Goal: Information Seeking & Learning: Learn about a topic

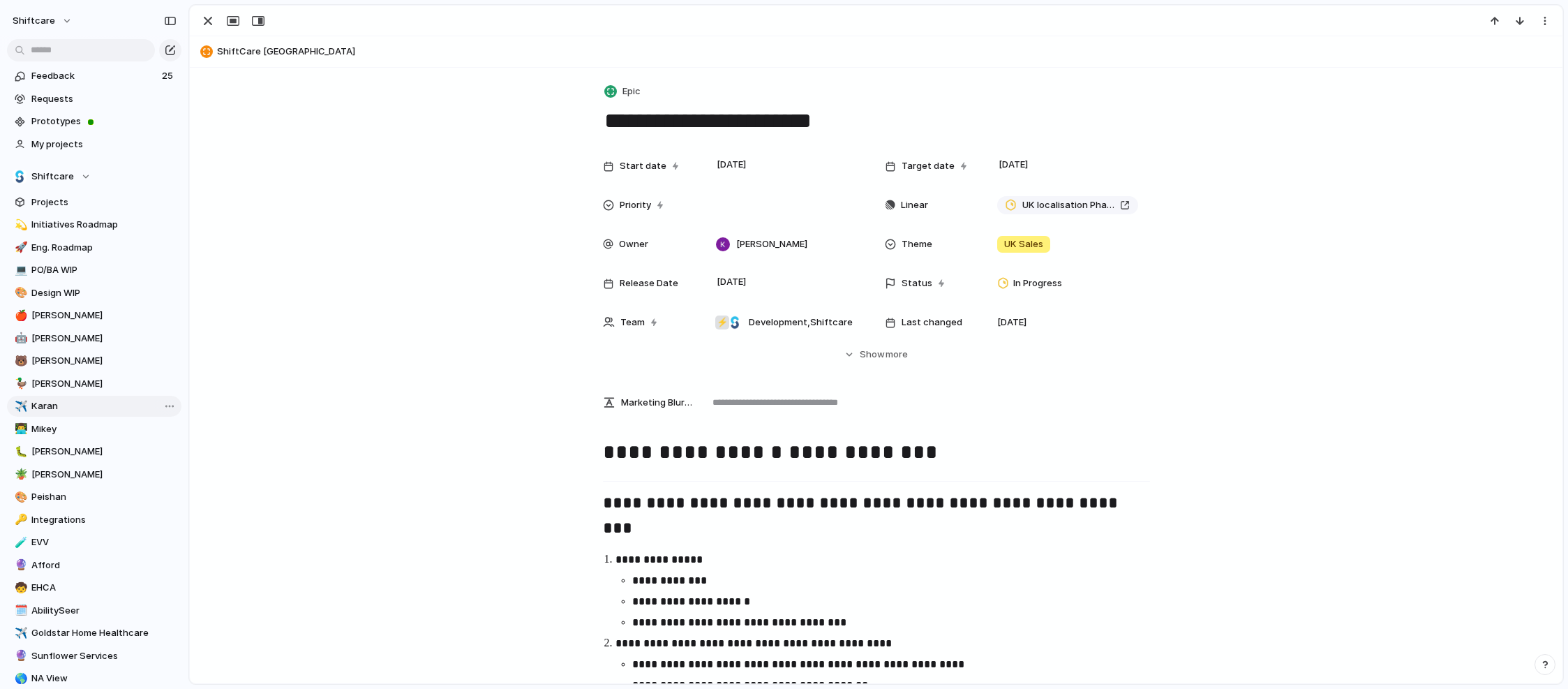
click at [108, 409] on span "Karan" at bounding box center [104, 407] width 145 height 14
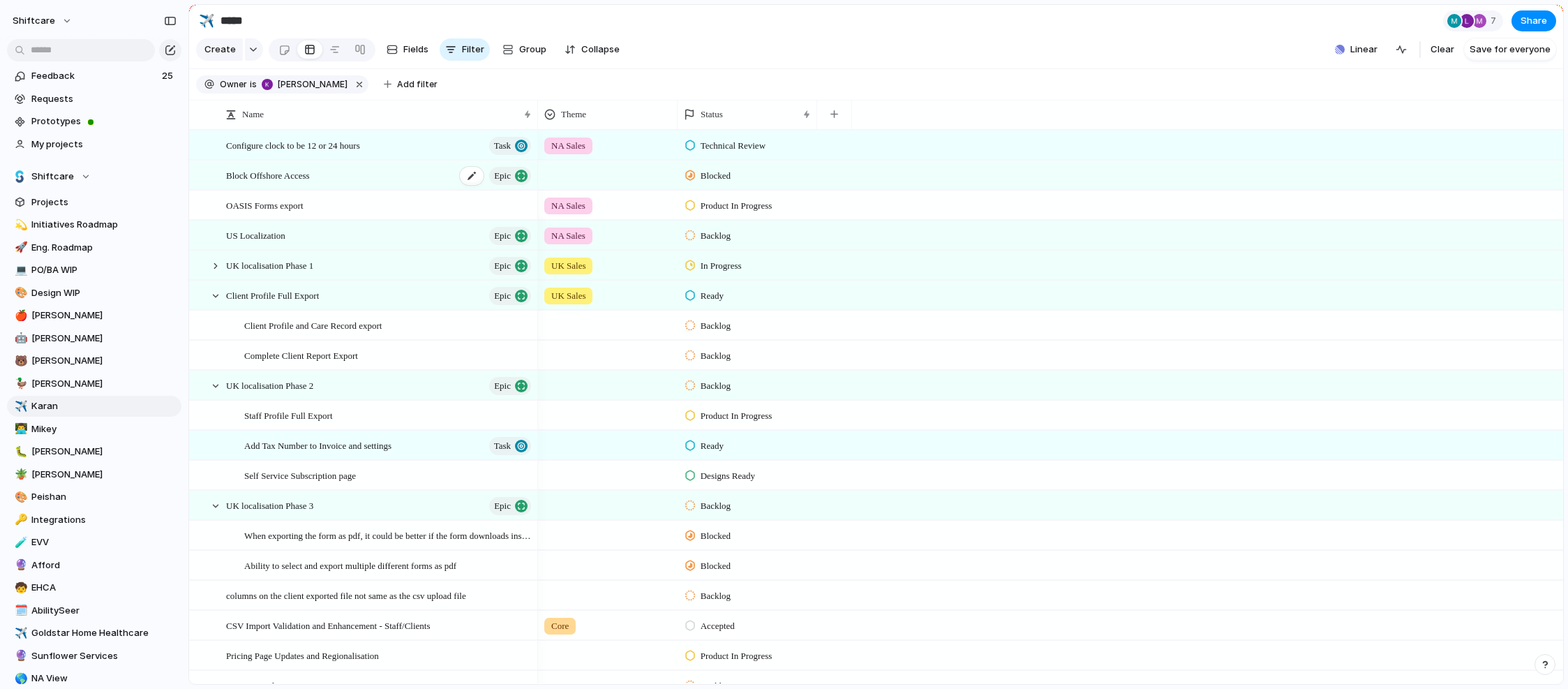
click at [343, 175] on div "Block Offshore Access Epic" at bounding box center [380, 175] width 307 height 28
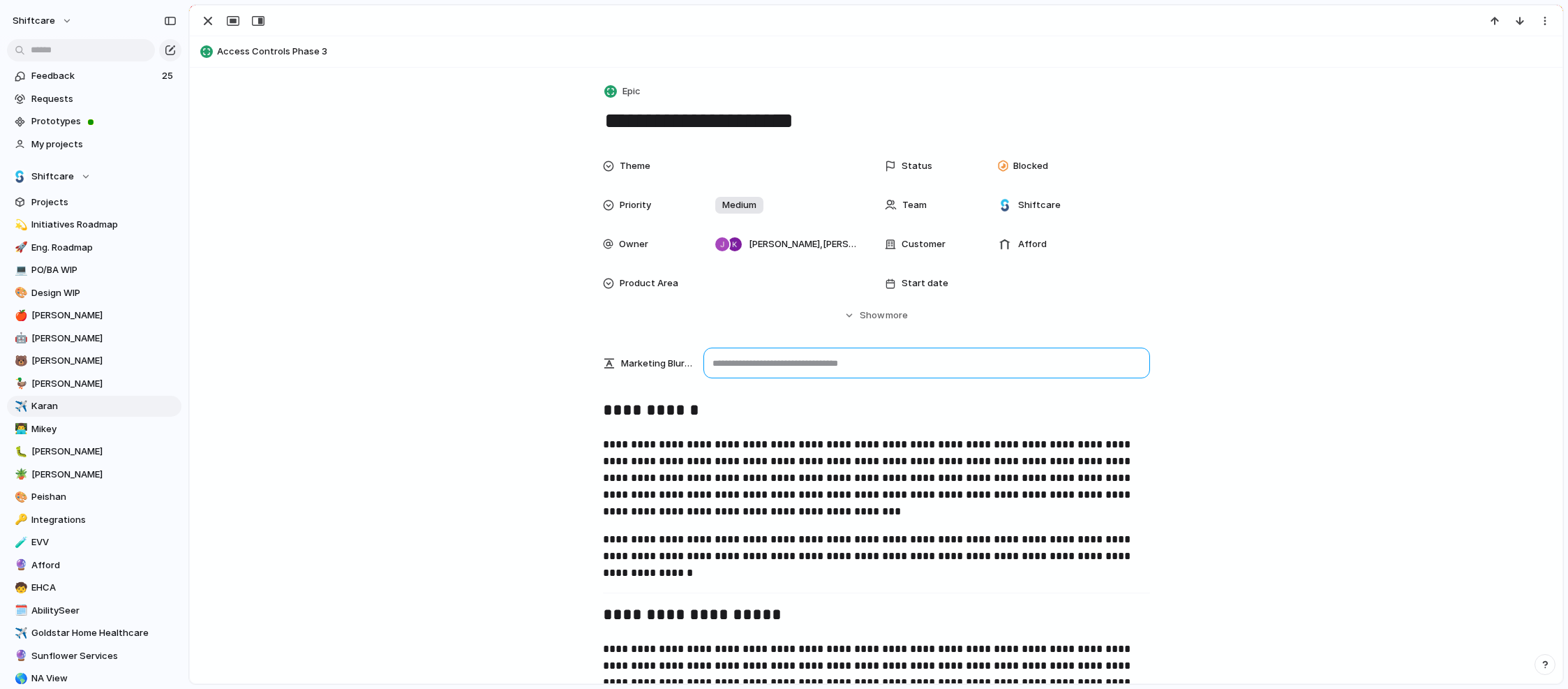
click at [811, 364] on textarea at bounding box center [927, 363] width 446 height 31
click at [1025, 476] on p "**********" at bounding box center [876, 478] width 547 height 84
click at [881, 311] on span "Show" at bounding box center [872, 315] width 25 height 14
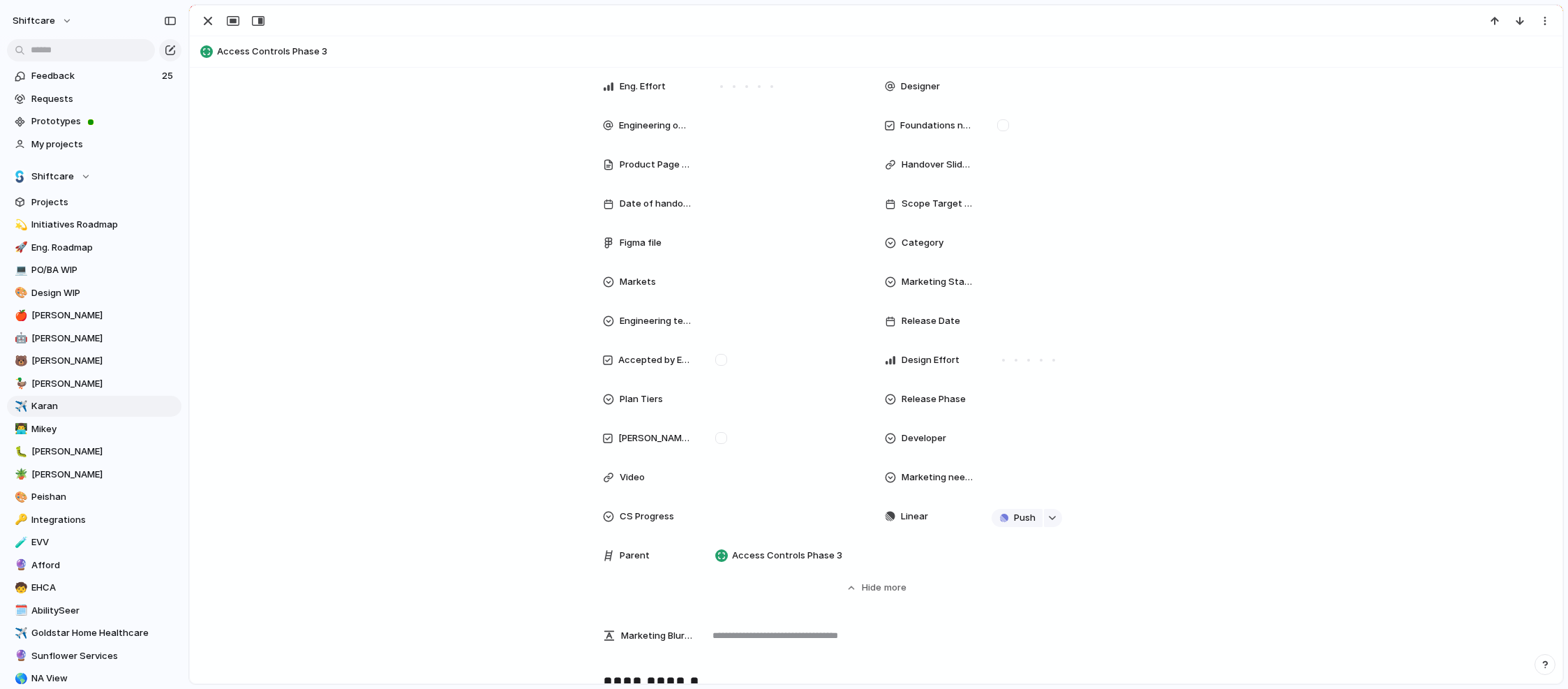
scroll to position [451, 0]
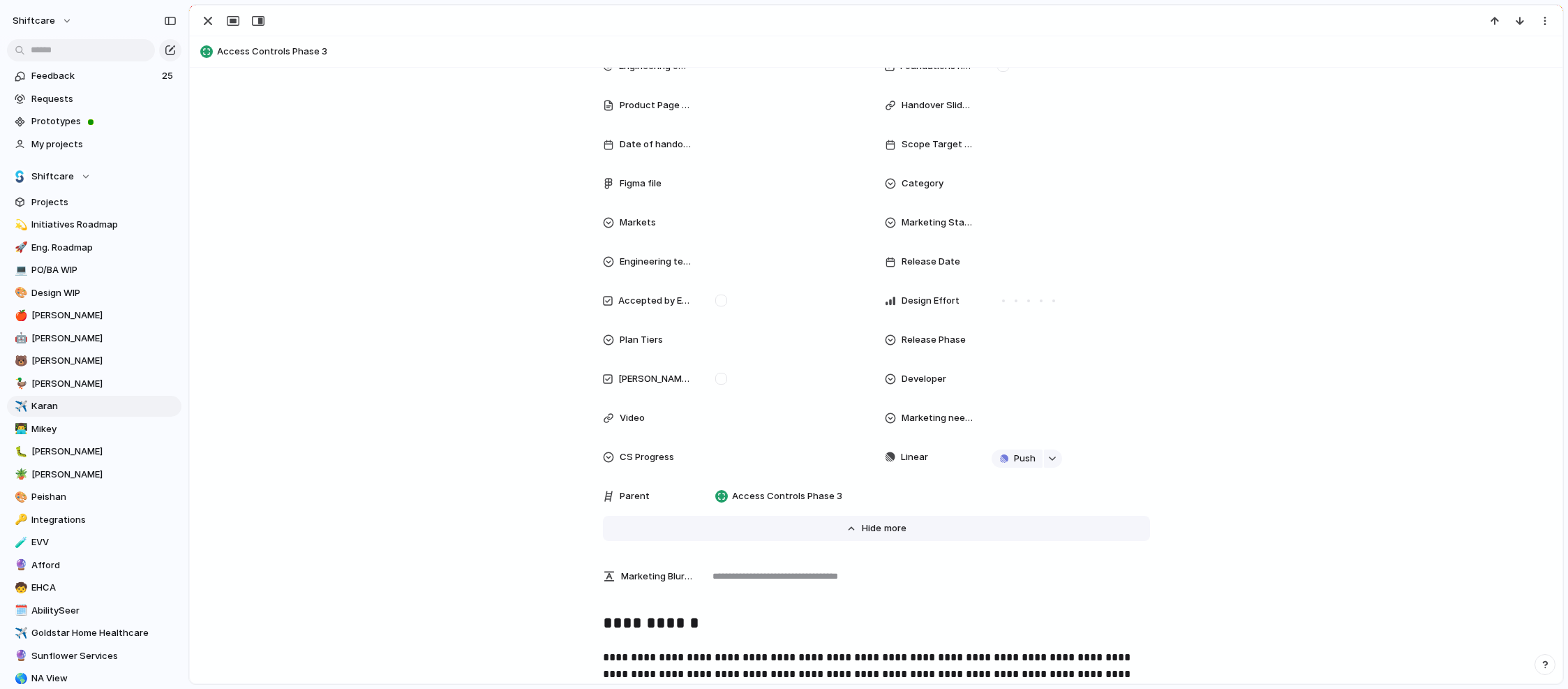
click at [876, 488] on span "Show" at bounding box center [874, 529] width 25 height 14
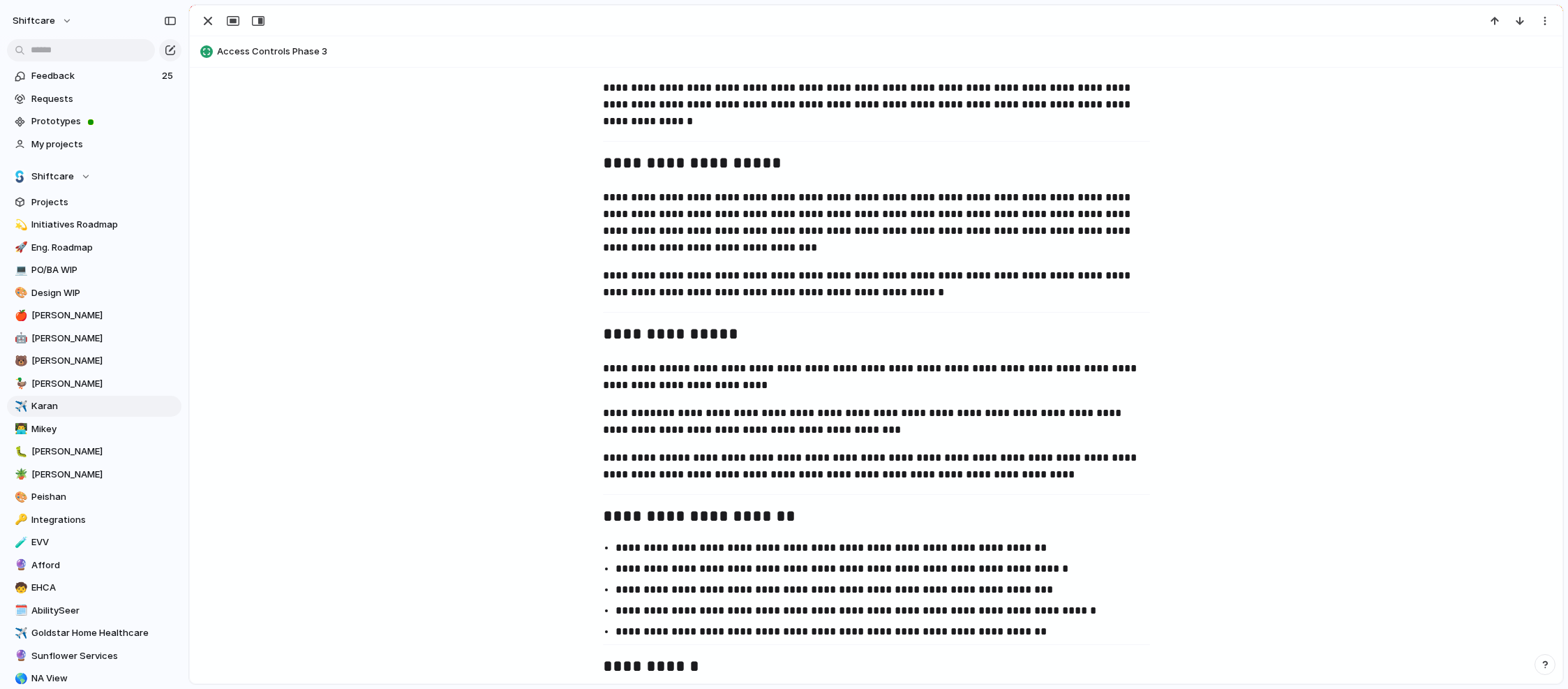
scroll to position [0, 0]
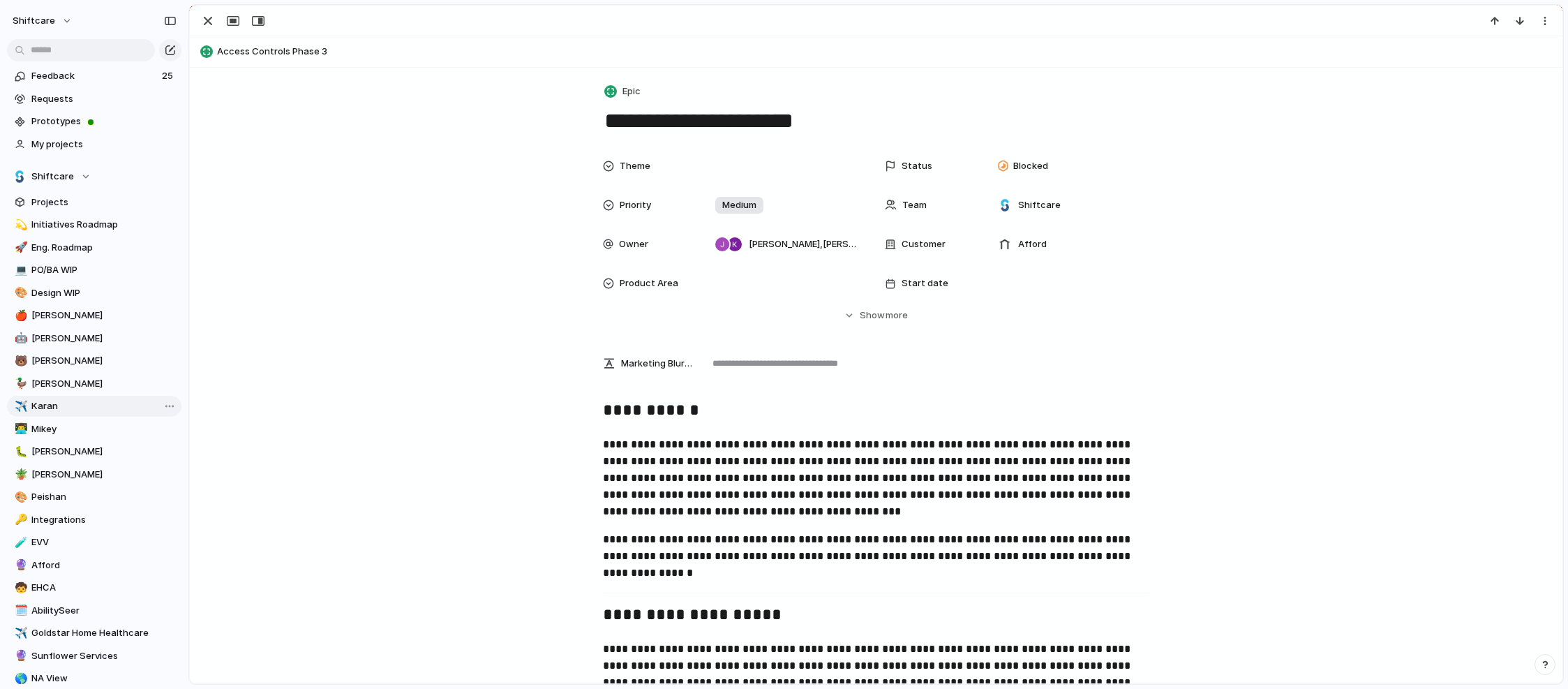
click at [85, 403] on span "Karan" at bounding box center [104, 407] width 145 height 14
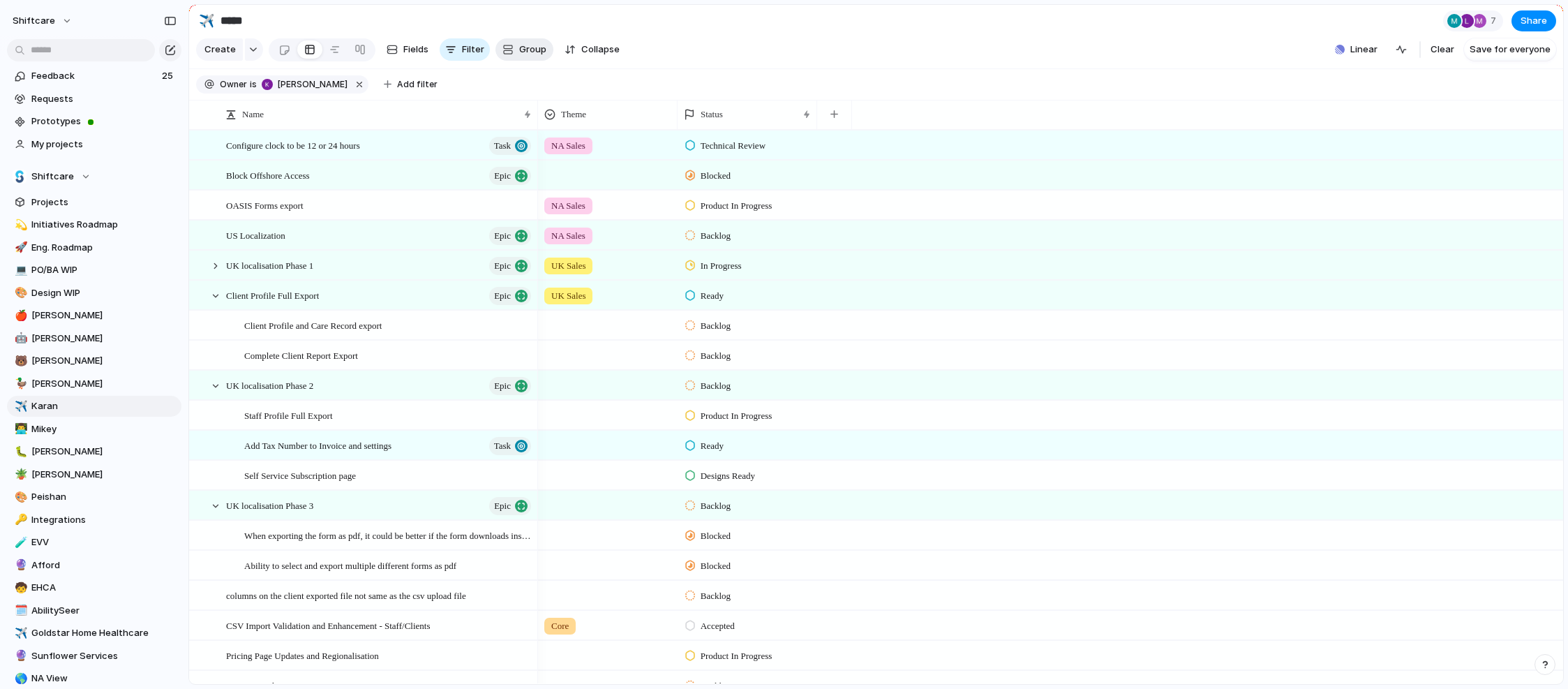
click at [519, 48] on span "Group" at bounding box center [532, 50] width 28 height 14
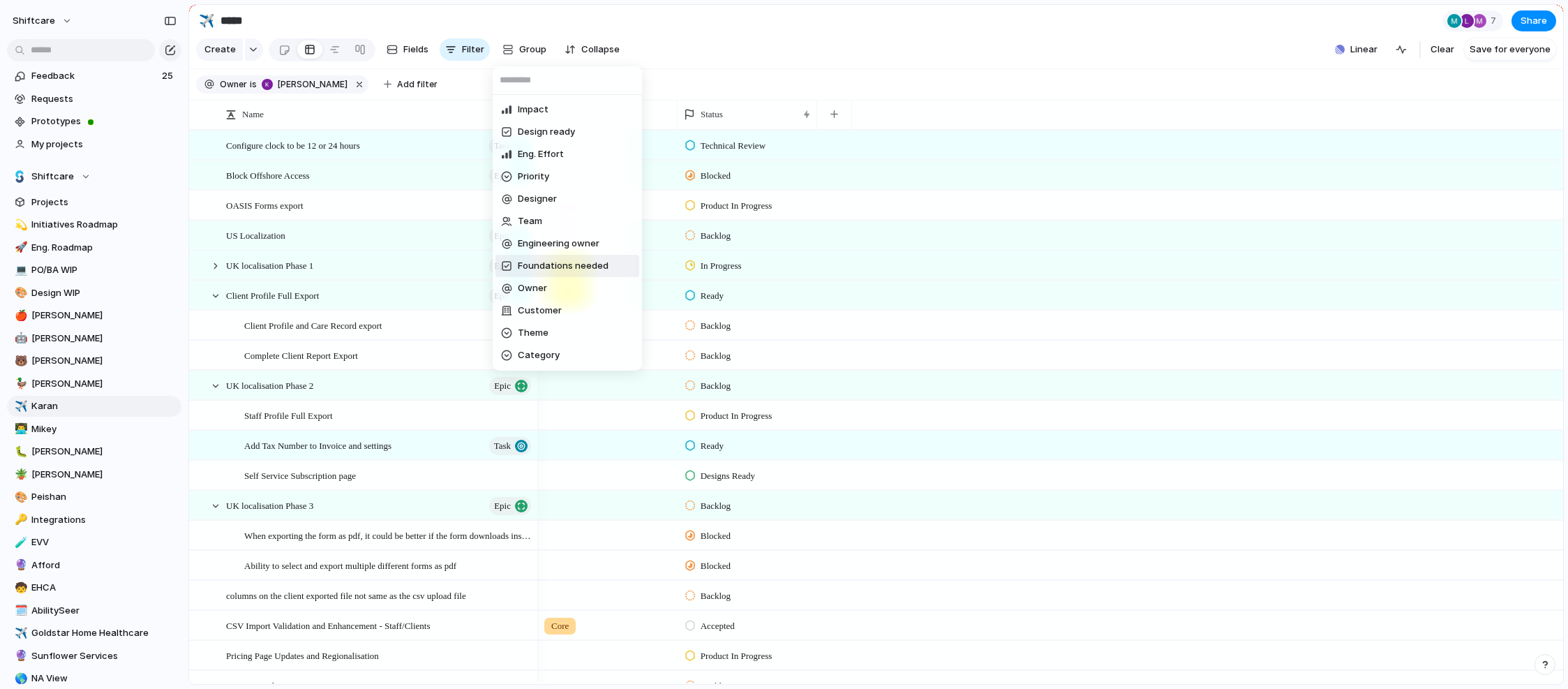
click at [843, 53] on div "Impact Design ready Eng. Effort Priority Designer Team Engineering owner Founda…" at bounding box center [784, 344] width 1568 height 689
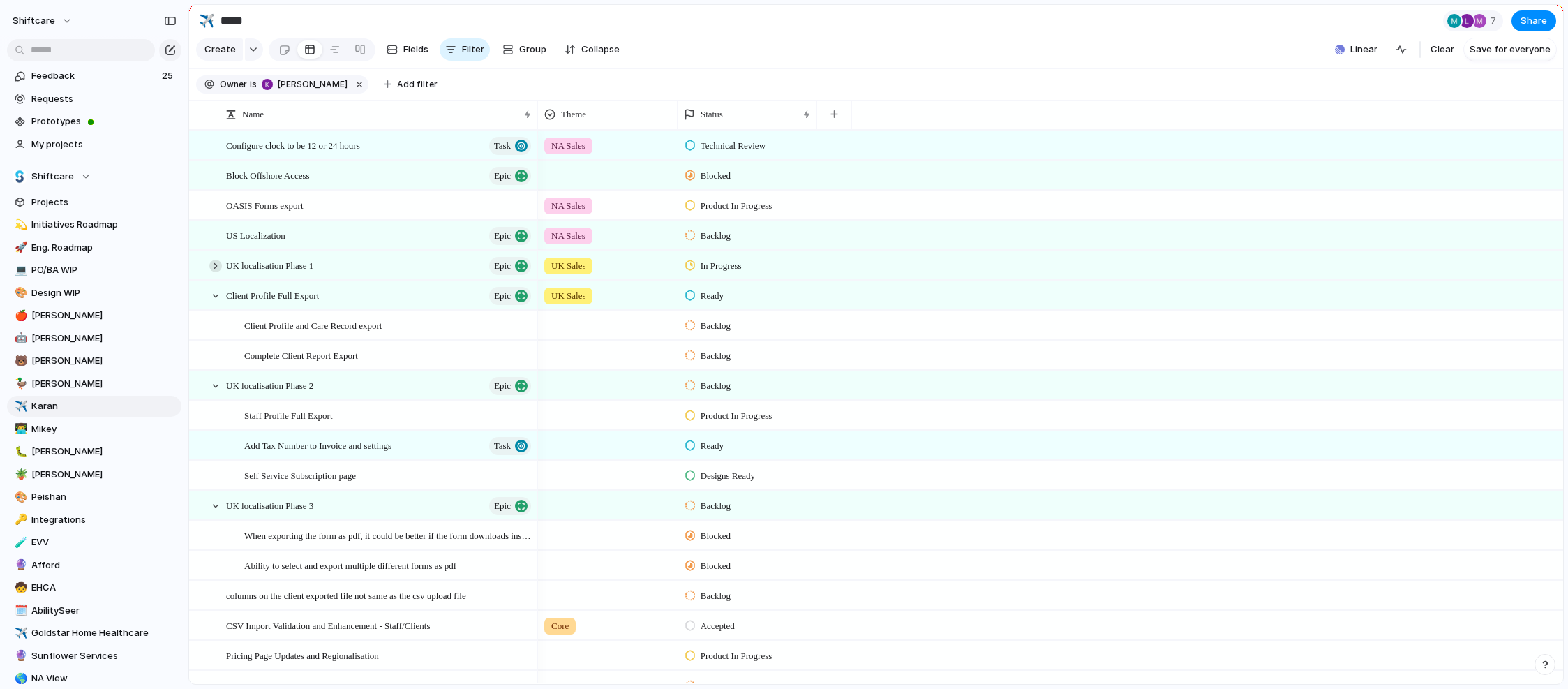
click at [210, 263] on div at bounding box center [215, 266] width 13 height 13
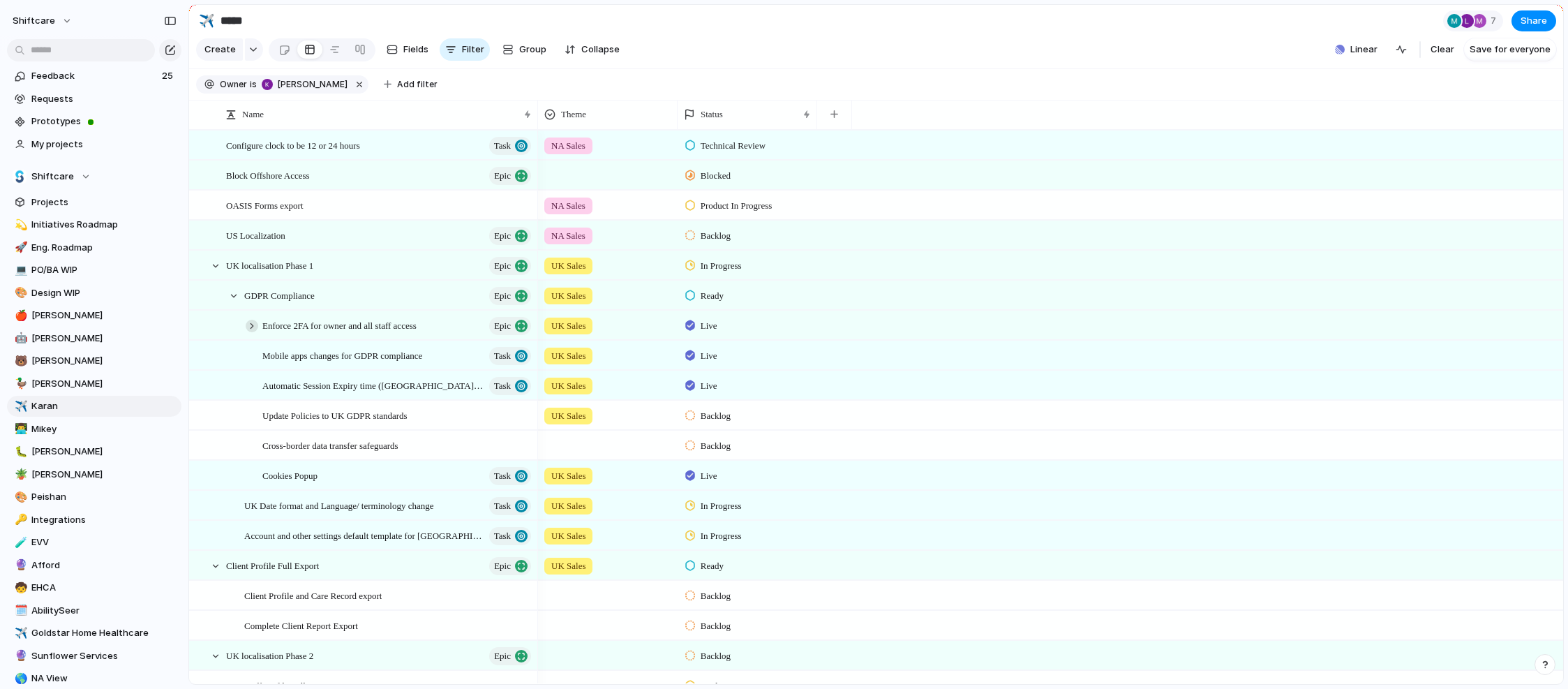
click at [254, 323] on div at bounding box center [252, 326] width 13 height 13
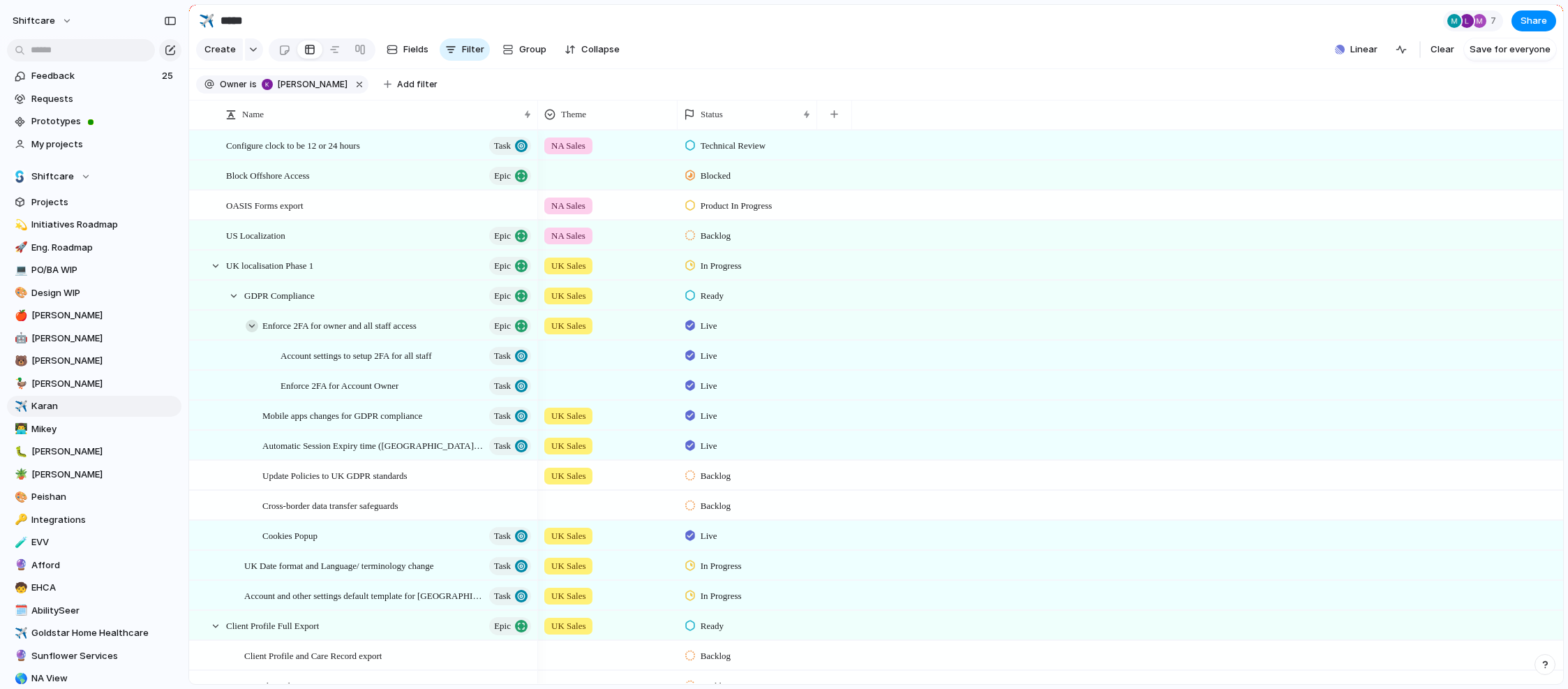
click at [254, 323] on div at bounding box center [252, 326] width 13 height 13
